Goal: Complete application form

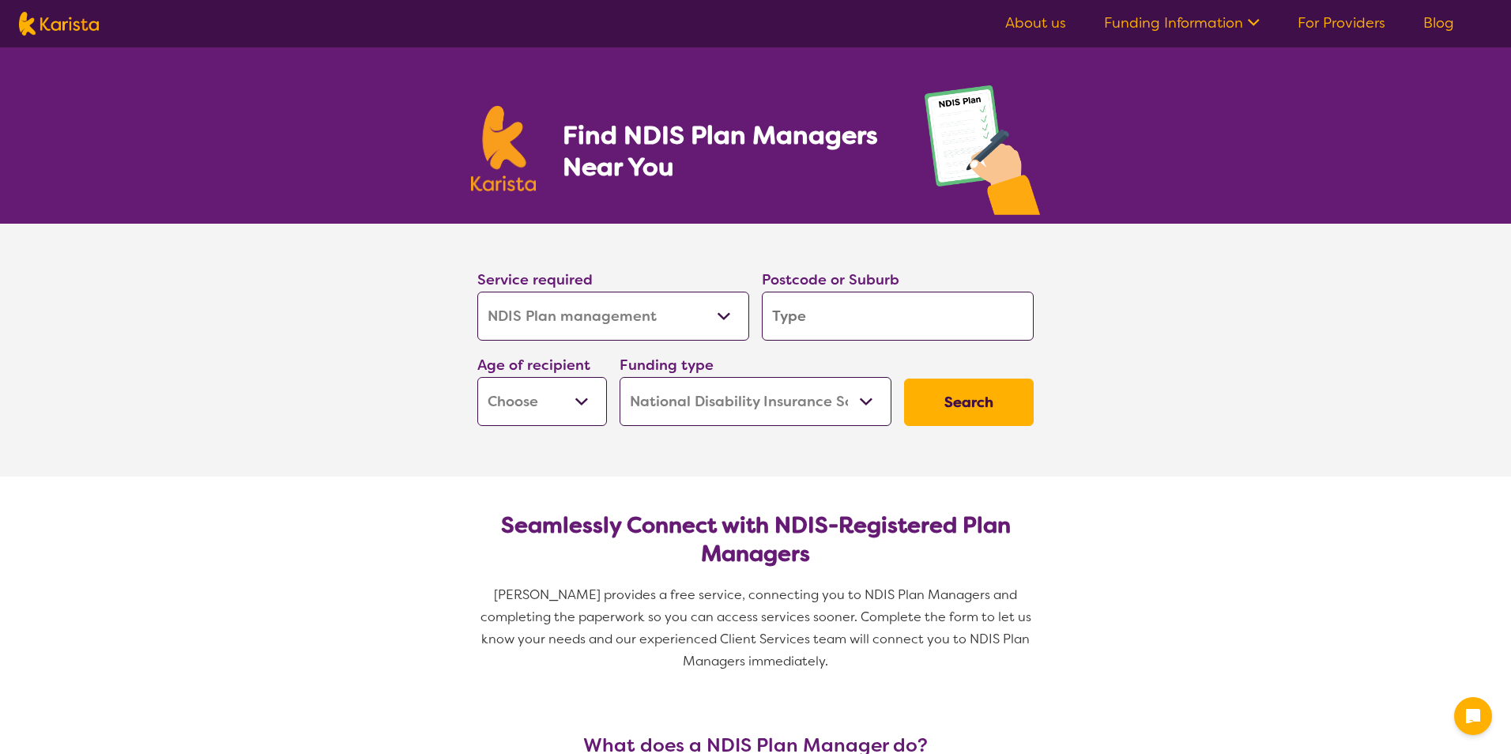
select select "NDIS Plan management"
select select "NDIS"
select select "NDIS Plan management"
select select "NDIS"
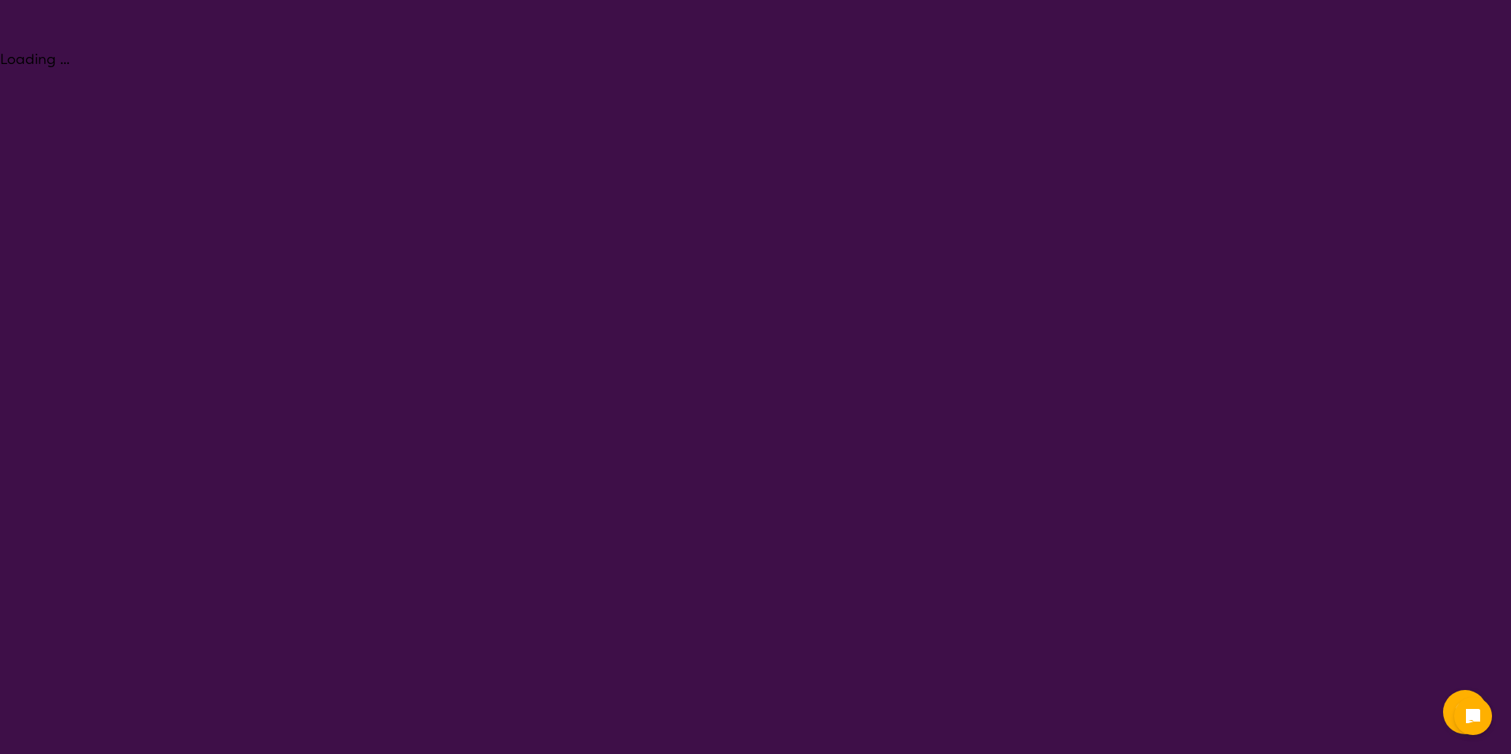
select select "NDIS Plan management"
select select "NDIS"
select select "NDIS Plan management"
select select "NDIS"
